Goal: Information Seeking & Learning: Learn about a topic

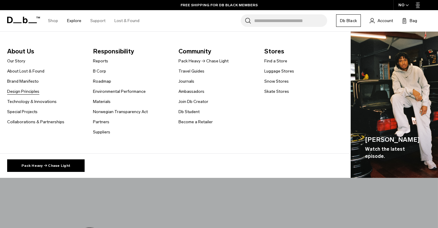
click at [26, 92] on link "Design Principles" at bounding box center [23, 91] width 32 height 6
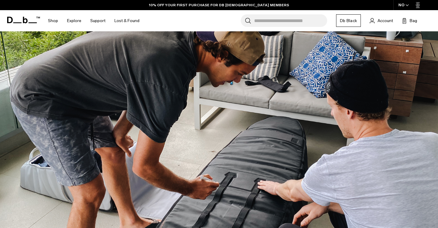
scroll to position [831, 0]
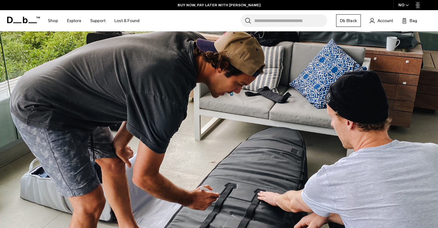
drag, startPoint x: 176, startPoint y: 104, endPoint x: 254, endPoint y: 4, distance: 126.8
